Goal: Transaction & Acquisition: Obtain resource

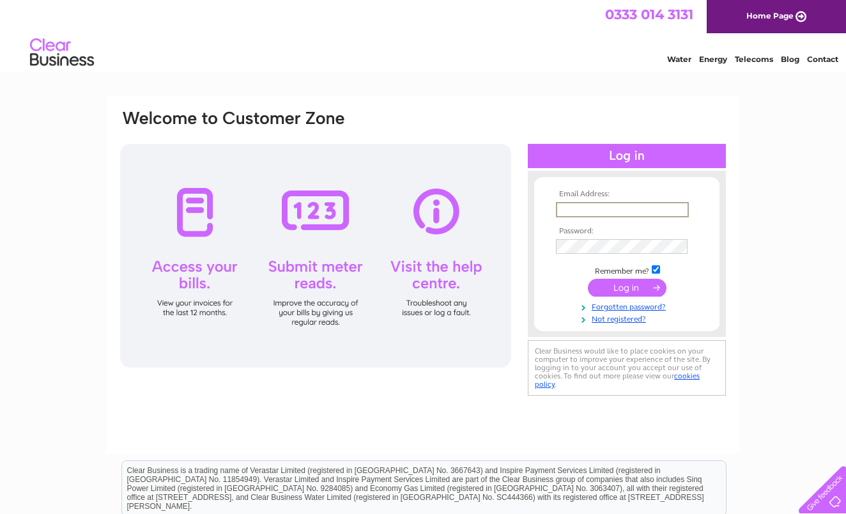
type input "accounts@salon7cirencester.co.uk"
click at [627, 286] on input "submit" at bounding box center [627, 288] width 79 height 18
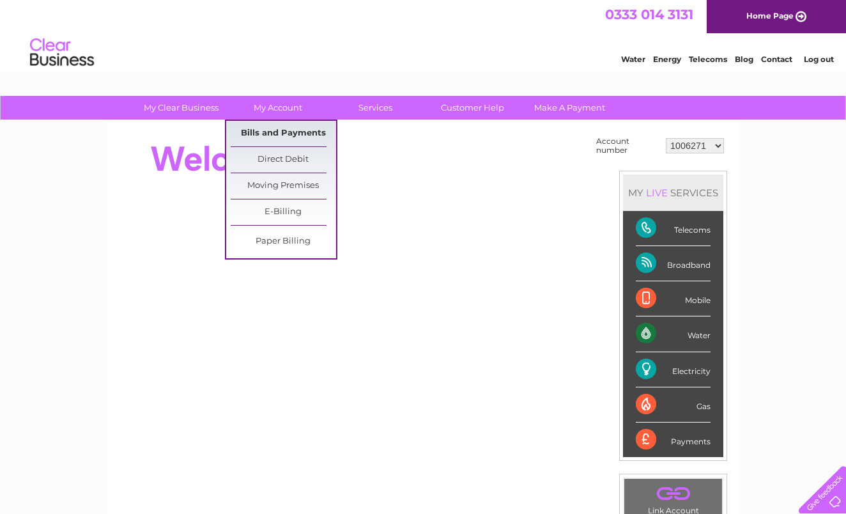
click at [282, 134] on link "Bills and Payments" at bounding box center [283, 134] width 105 height 26
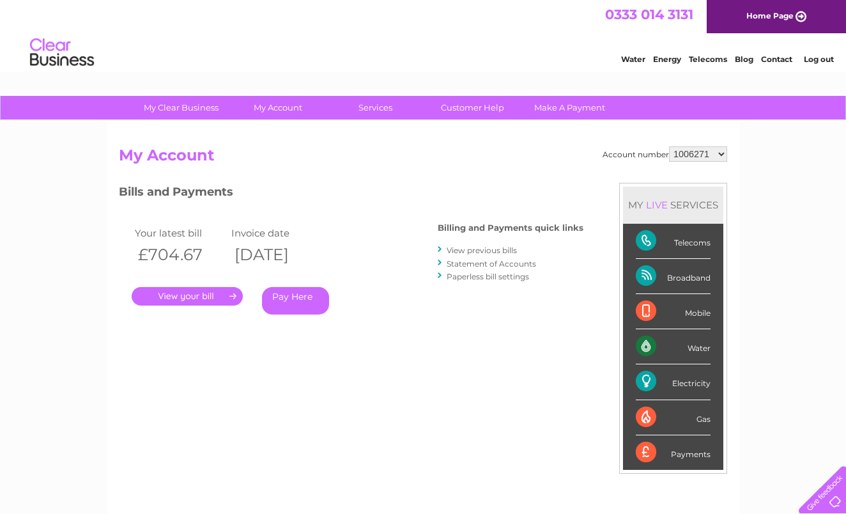
click at [199, 297] on link "." at bounding box center [187, 296] width 111 height 19
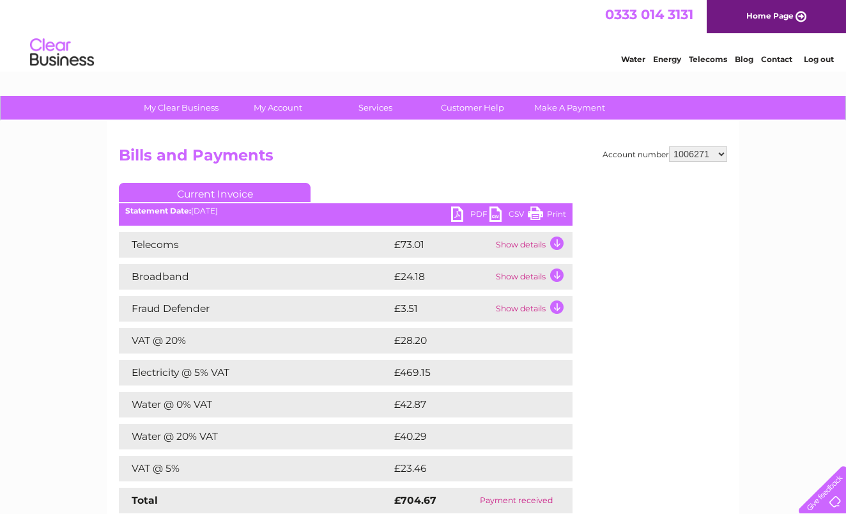
click at [457, 215] on link "PDF" at bounding box center [470, 215] width 38 height 19
